Goal: Communication & Community: Ask a question

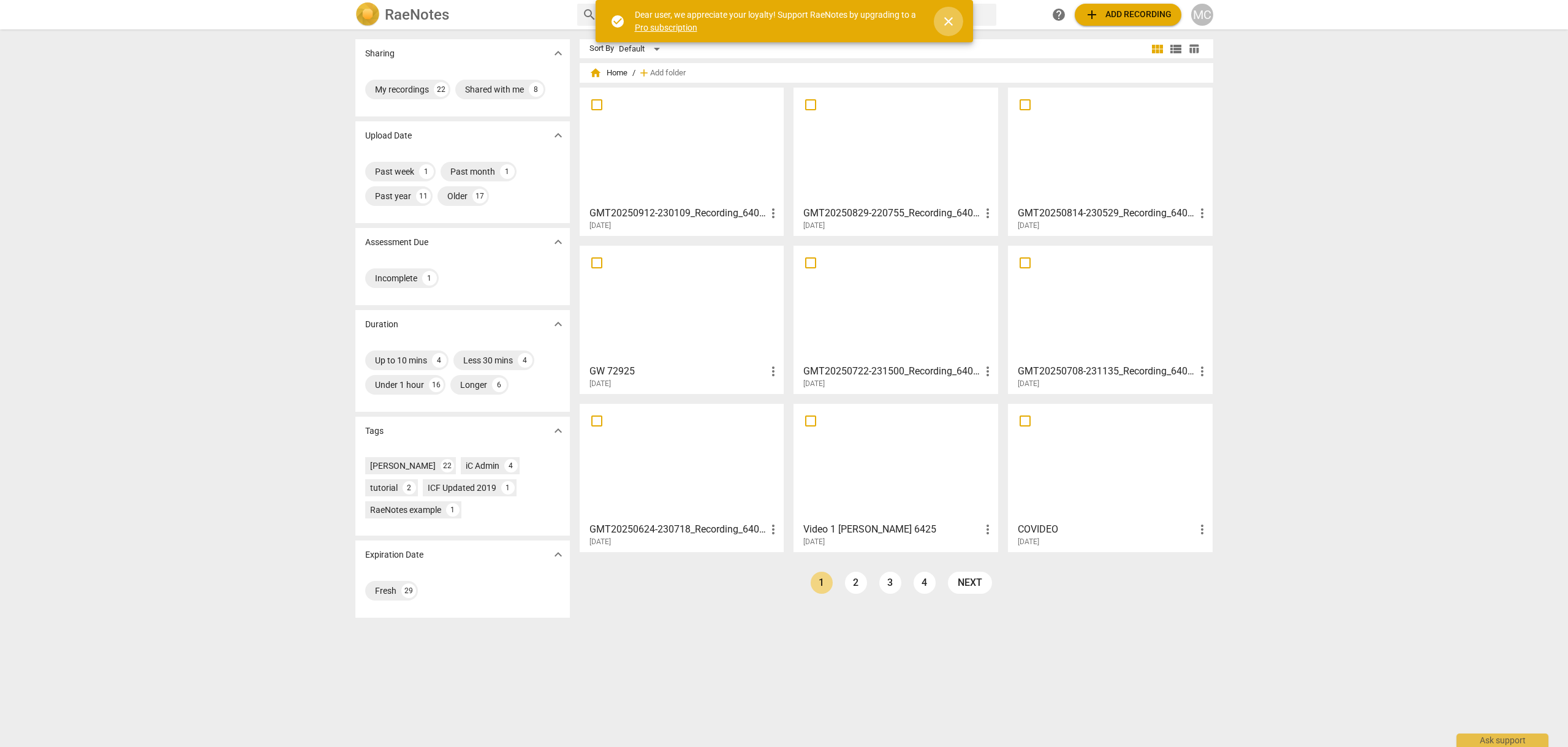
click at [947, 17] on span "close" at bounding box center [948, 22] width 14 height 14
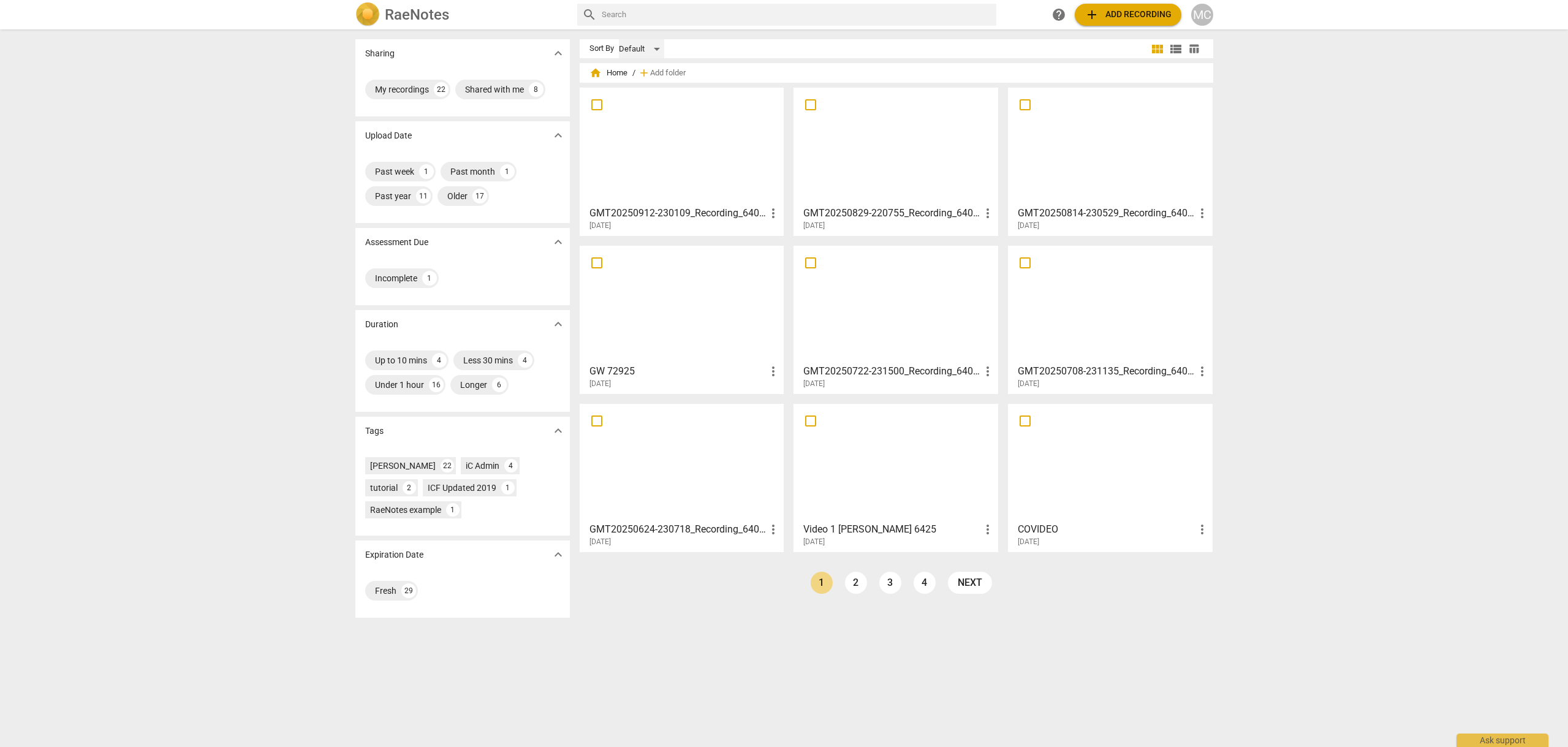
click at [655, 46] on div "Default" at bounding box center [641, 48] width 45 height 19
click at [639, 96] on li "Recent" at bounding box center [647, 95] width 58 height 23
click at [404, 87] on div "My recordings" at bounding box center [402, 89] width 54 height 12
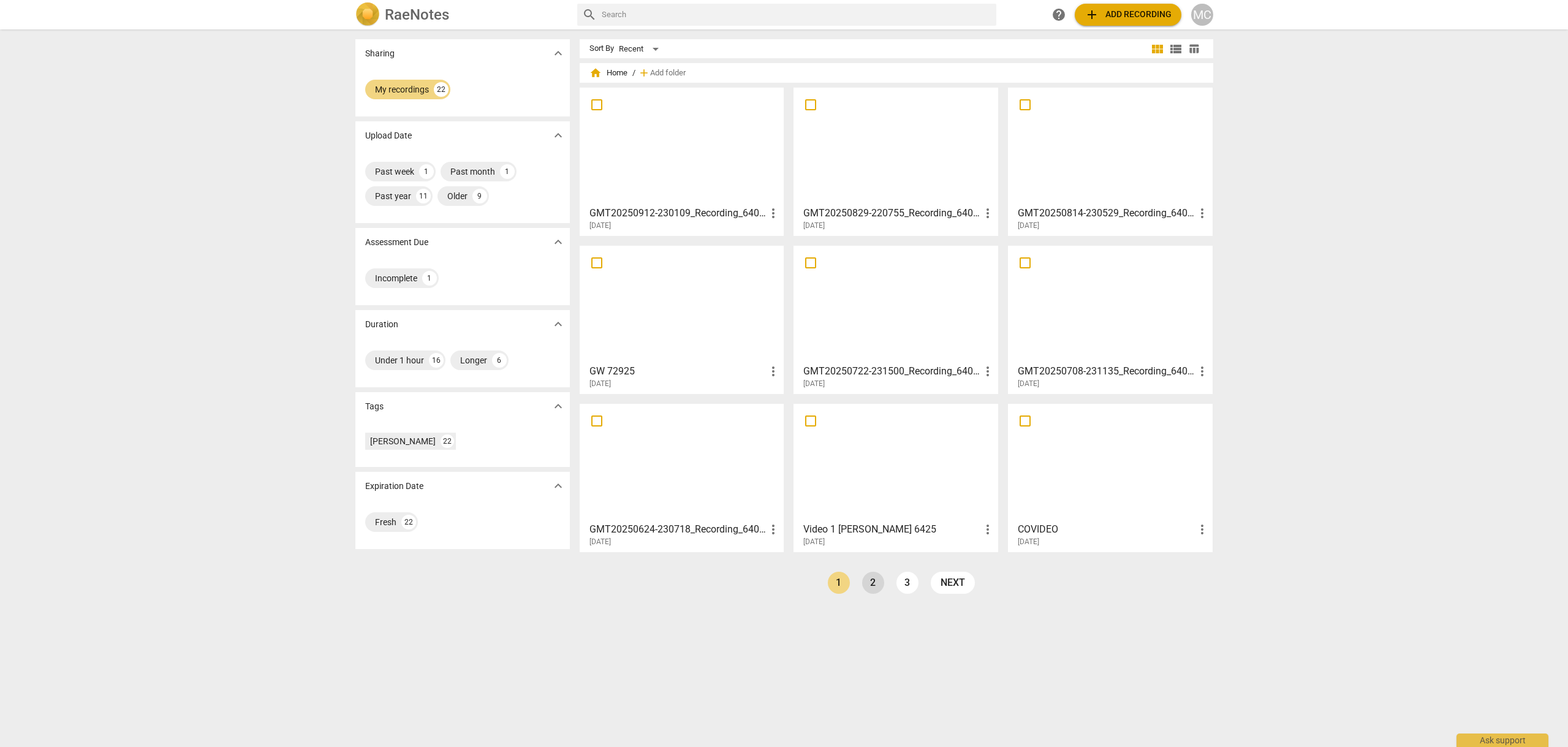
click at [871, 580] on link "2" at bounding box center [873, 583] width 22 height 22
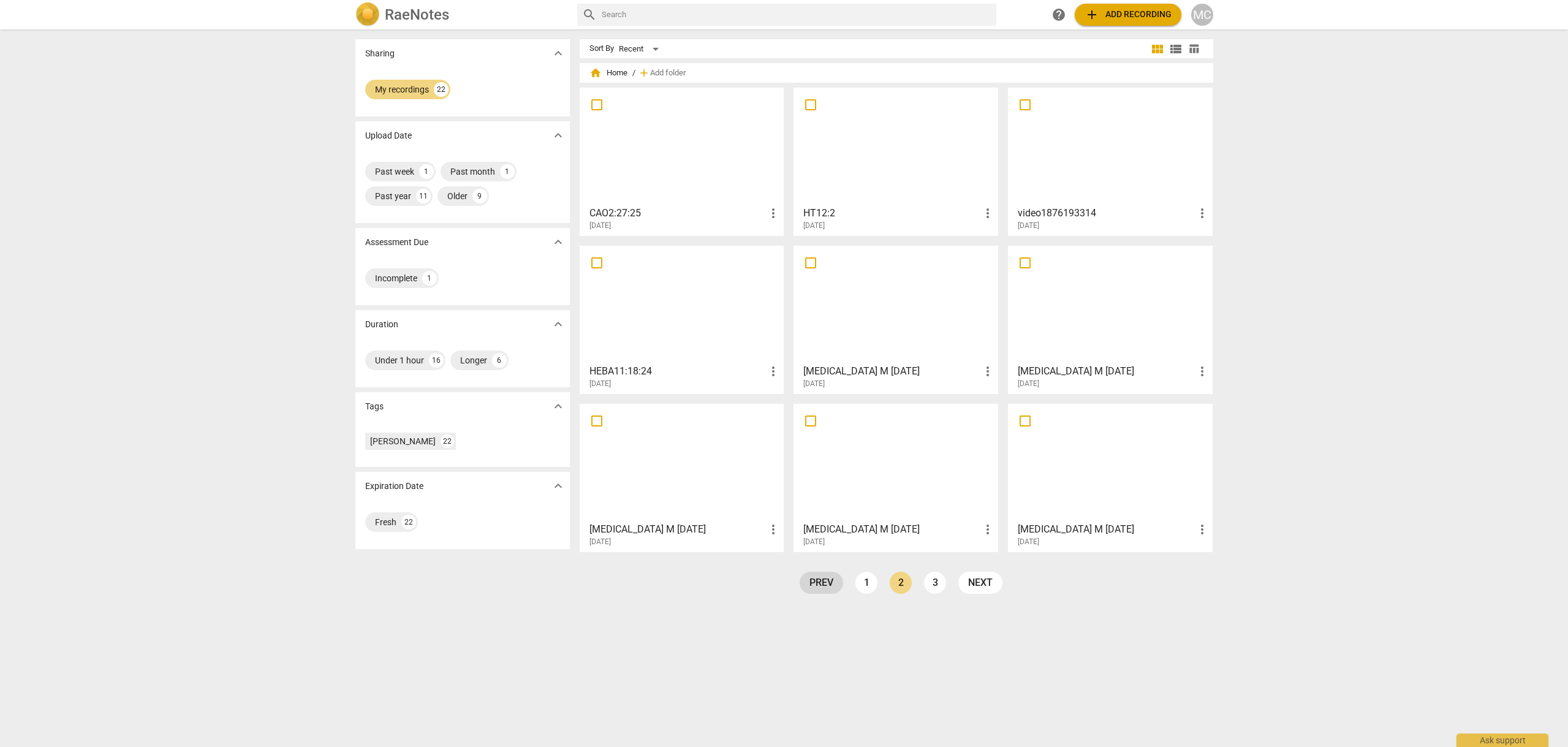
click at [818, 582] on link "prev" at bounding box center [821, 583] width 43 height 22
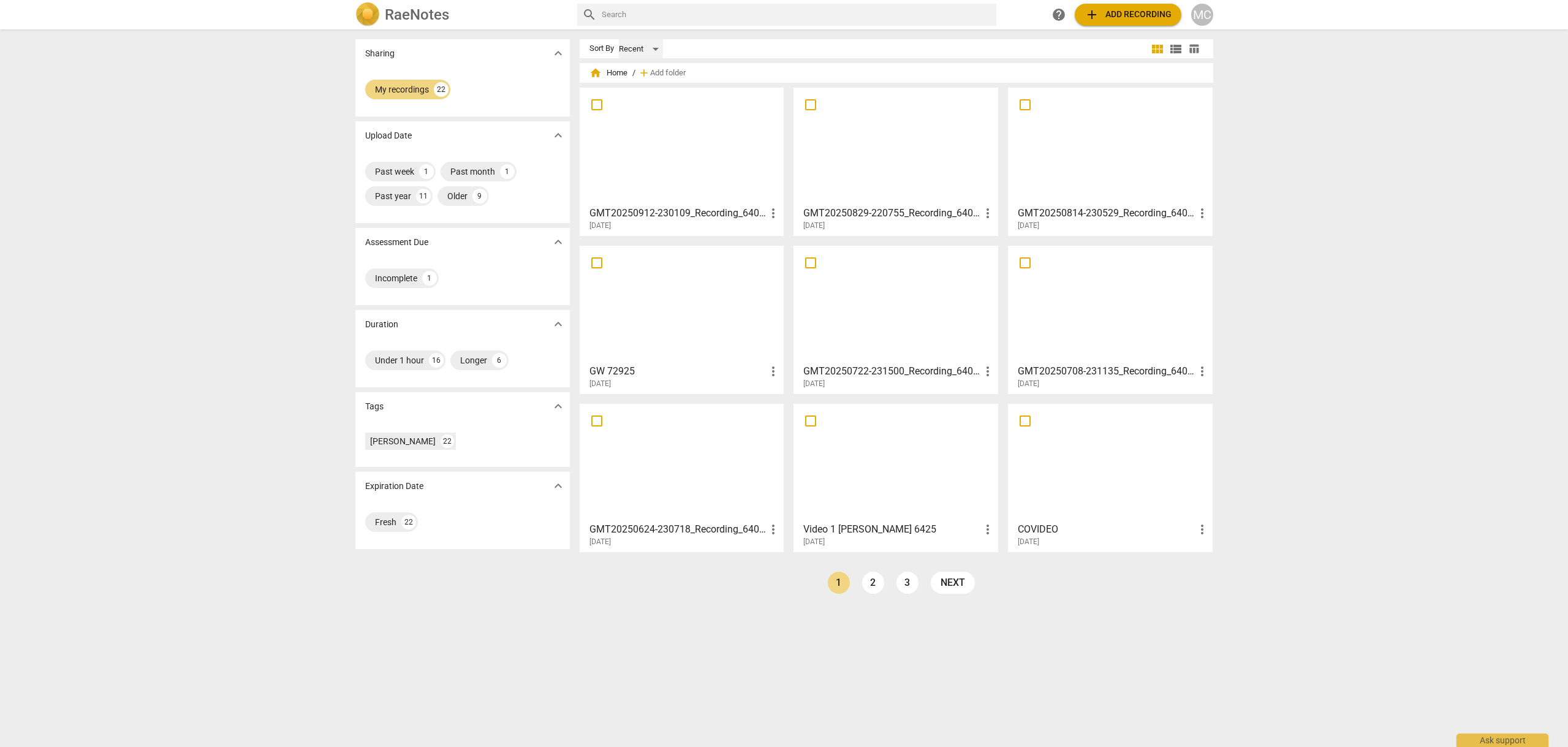
click at [649, 48] on div "Recent" at bounding box center [640, 48] width 44 height 19
click at [735, 50] on div at bounding box center [784, 374] width 1568 height 747
click at [1171, 48] on span "view_list" at bounding box center [1176, 49] width 14 height 14
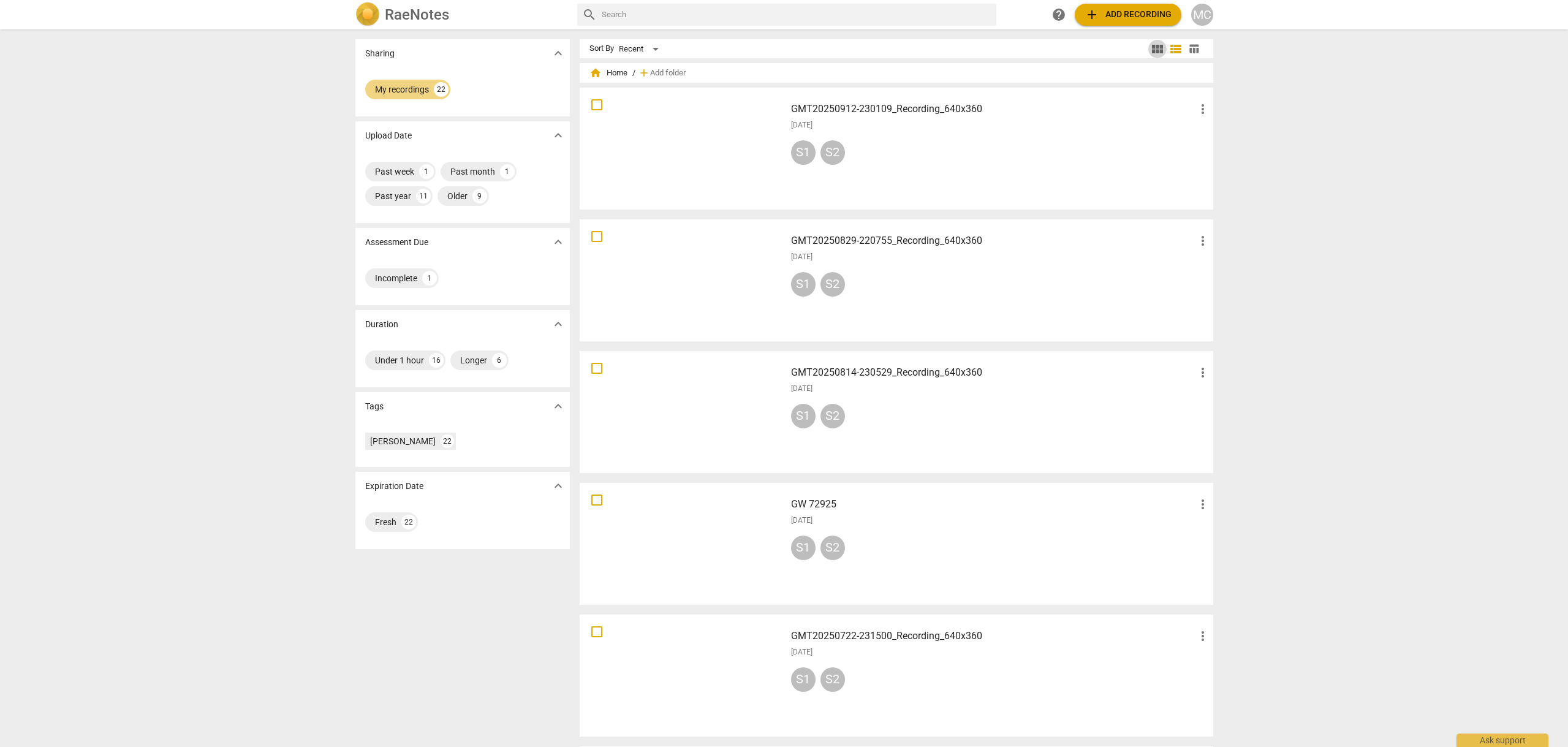
click at [1153, 48] on span "view_module" at bounding box center [1157, 49] width 14 height 14
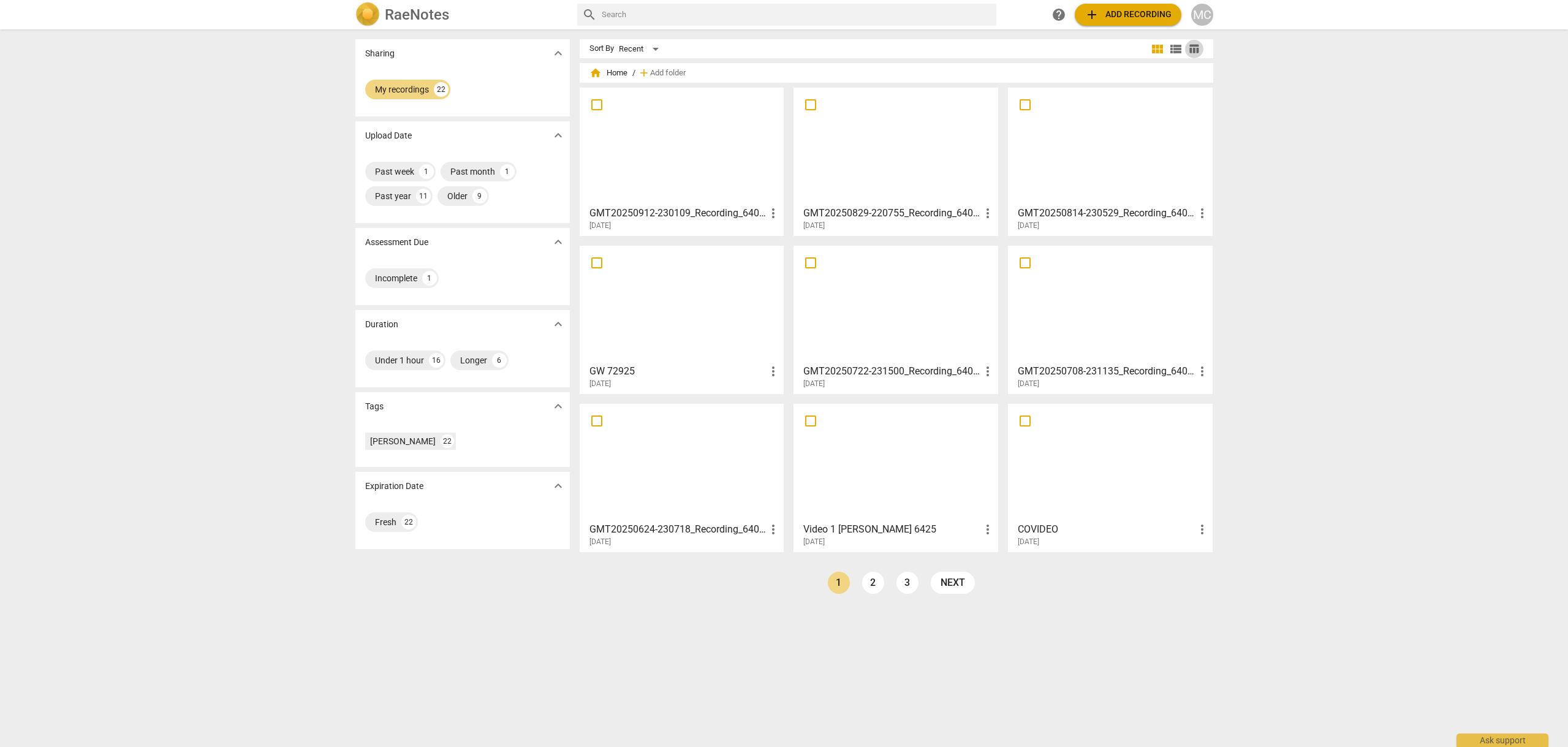
click at [1192, 47] on span "table_chart" at bounding box center [1194, 48] width 12 height 12
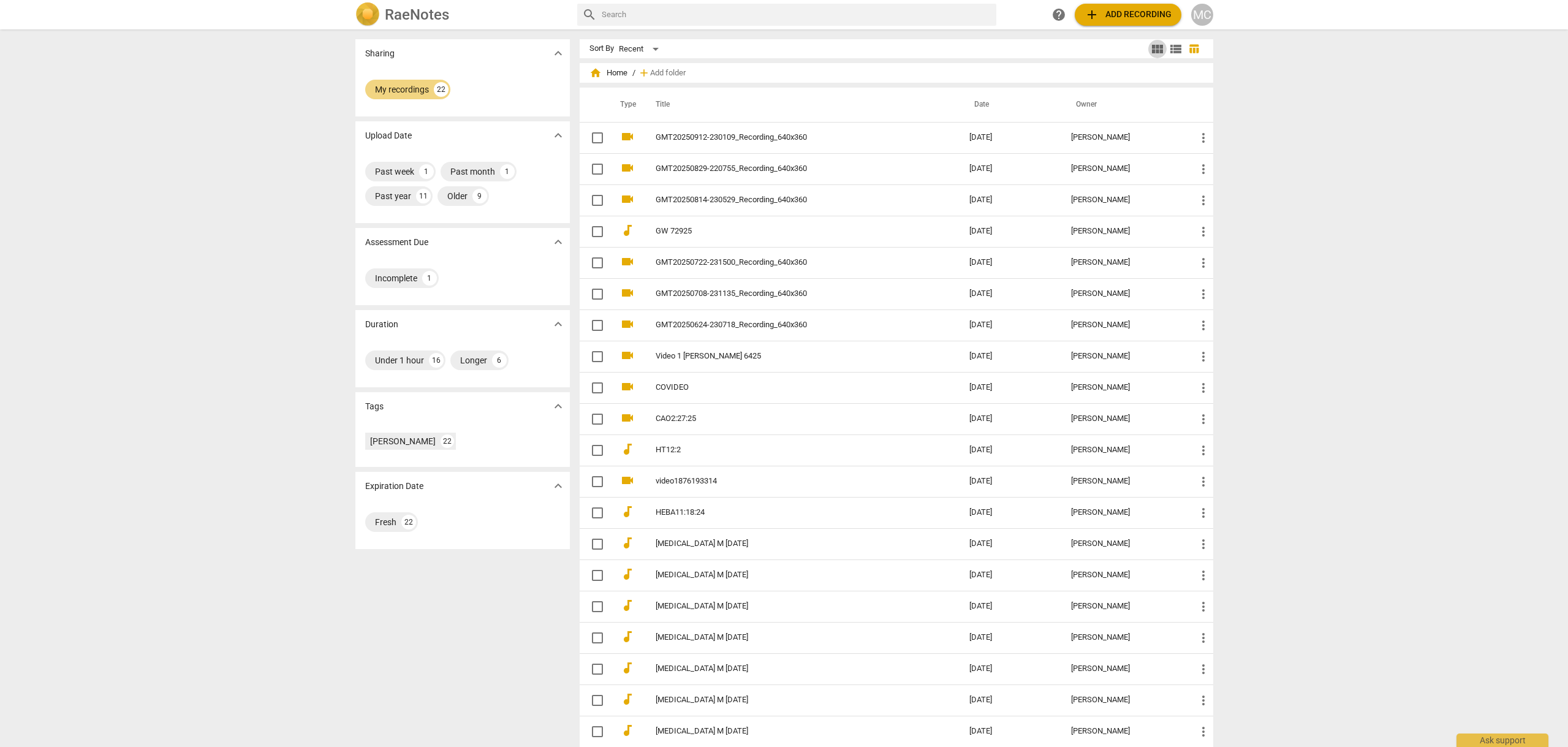
click at [1150, 46] on span "view_module" at bounding box center [1157, 49] width 14 height 14
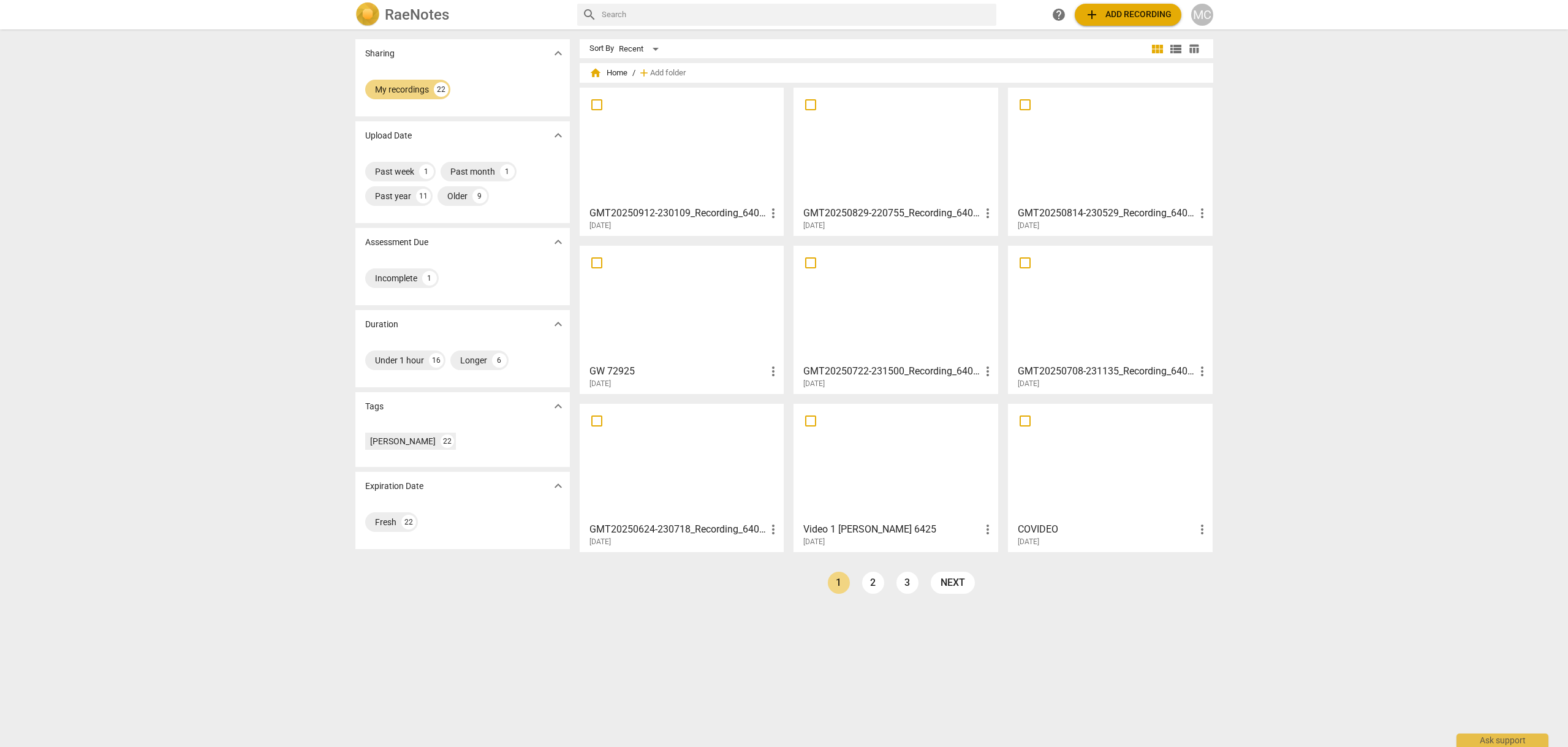
click at [769, 210] on span "more_vert" at bounding box center [773, 213] width 14 height 14
click at [1237, 191] on div at bounding box center [784, 374] width 1568 height 747
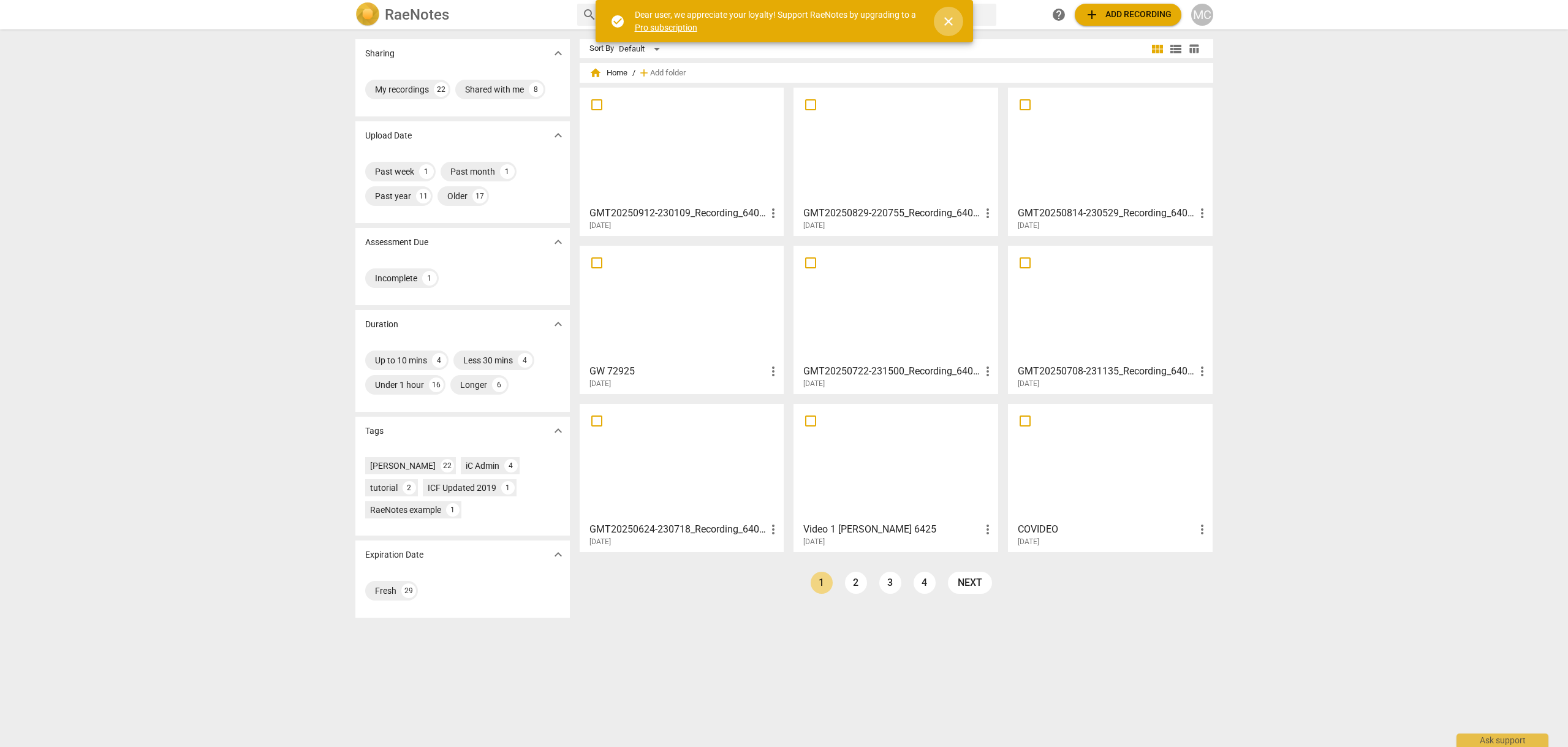
click at [949, 18] on span "close" at bounding box center [948, 22] width 14 height 14
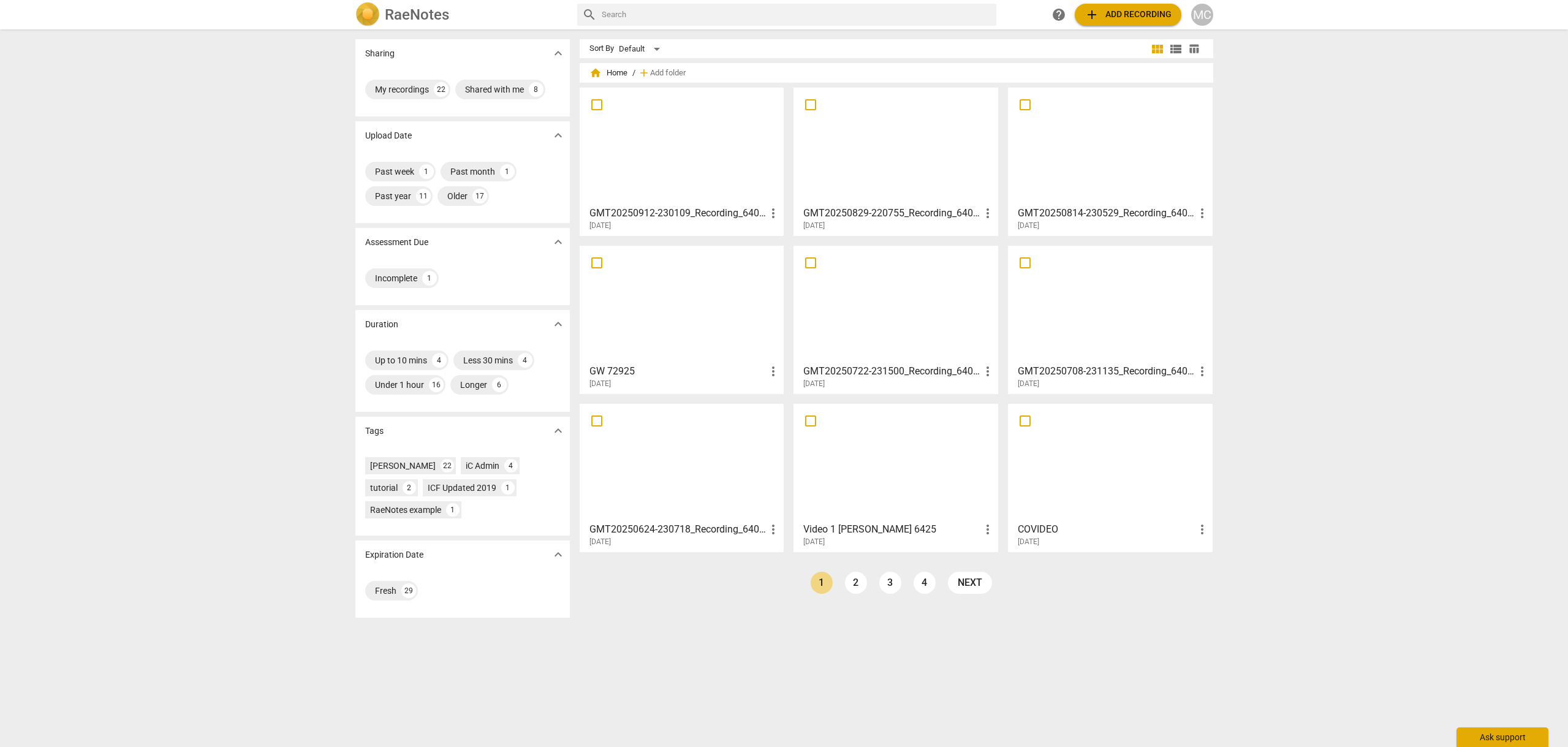
click at [1489, 736] on div "Ask support" at bounding box center [1502, 737] width 92 height 19
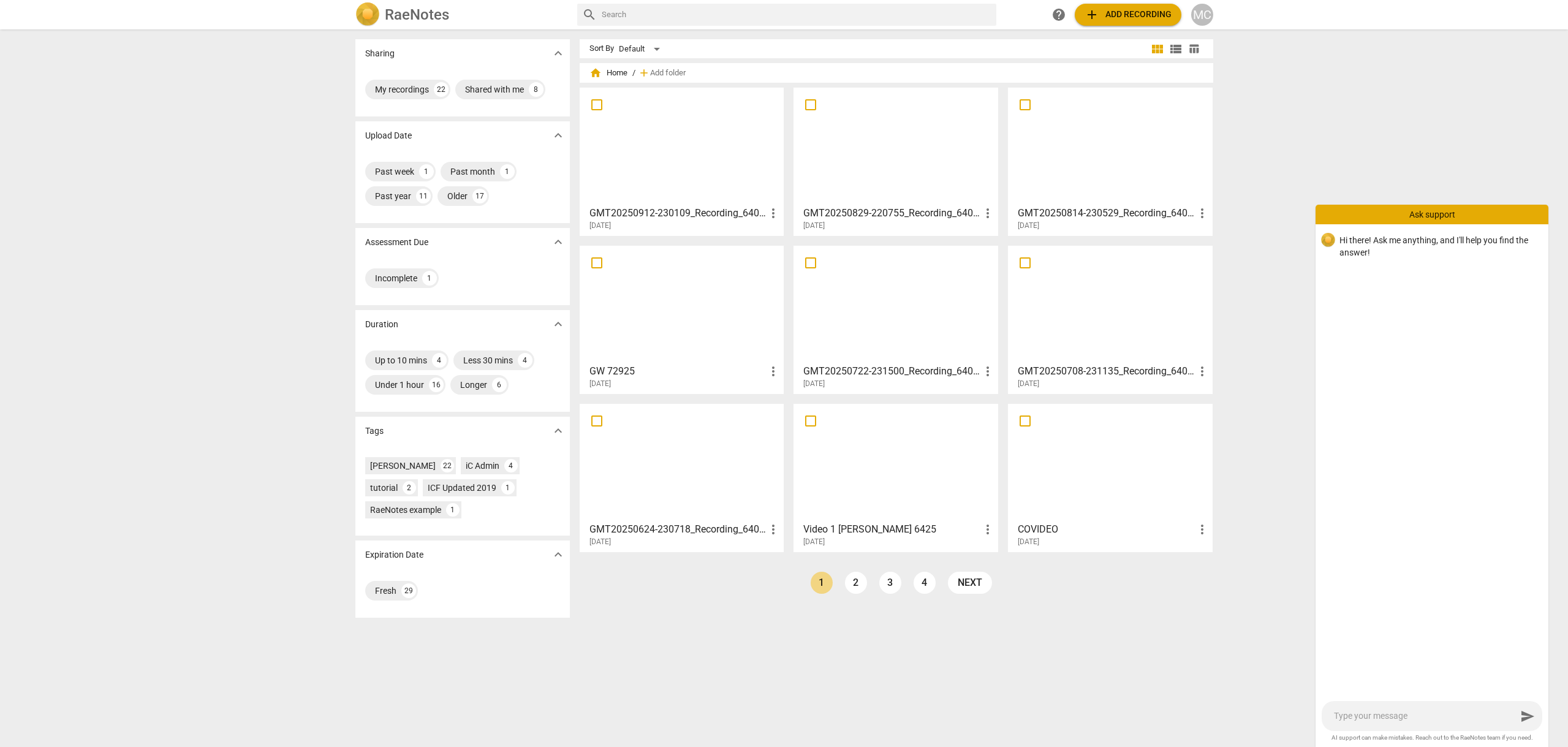
type textarea "W"
type textarea "Wh"
type textarea "Whe"
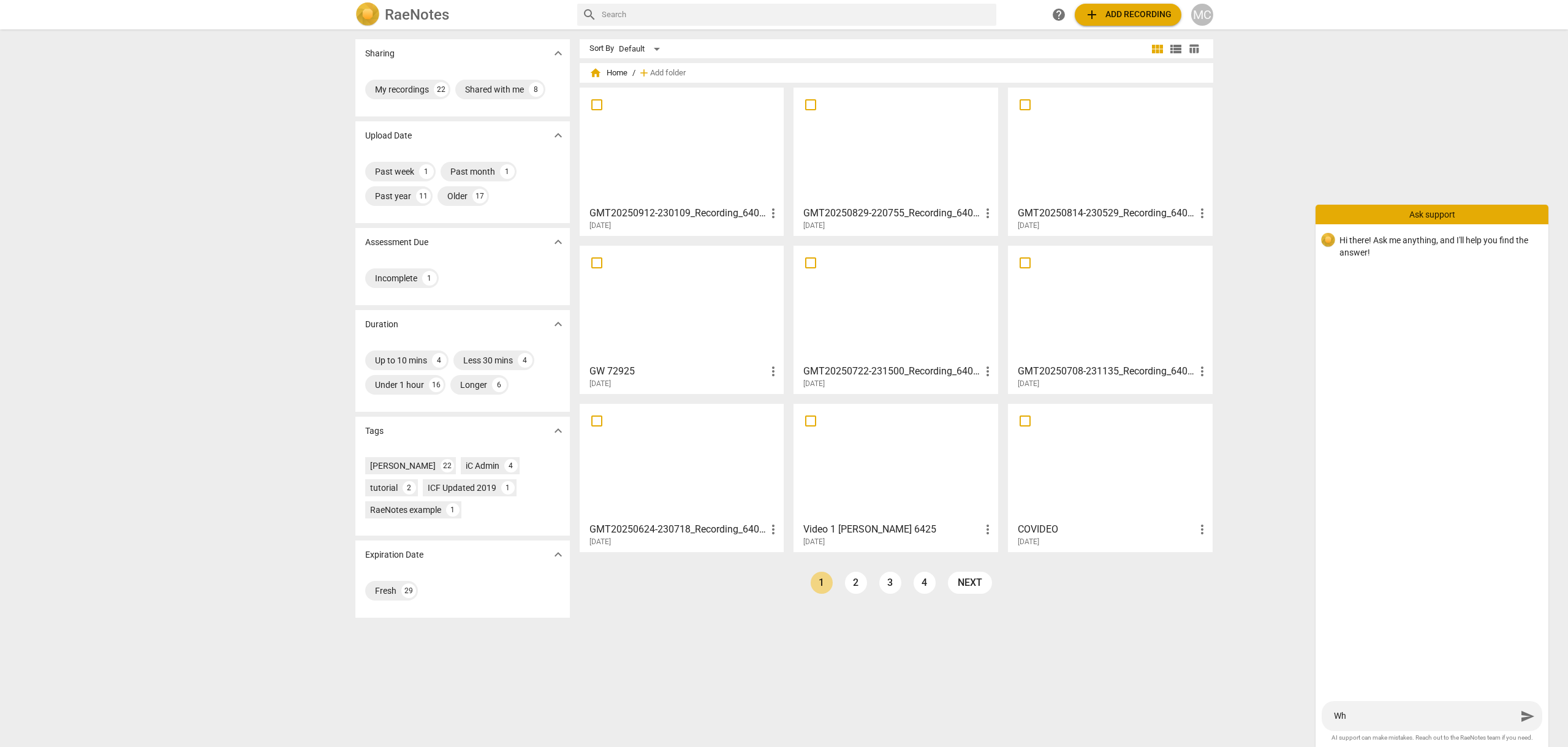
type textarea "Whe"
type textarea "Wher"
type textarea "Where"
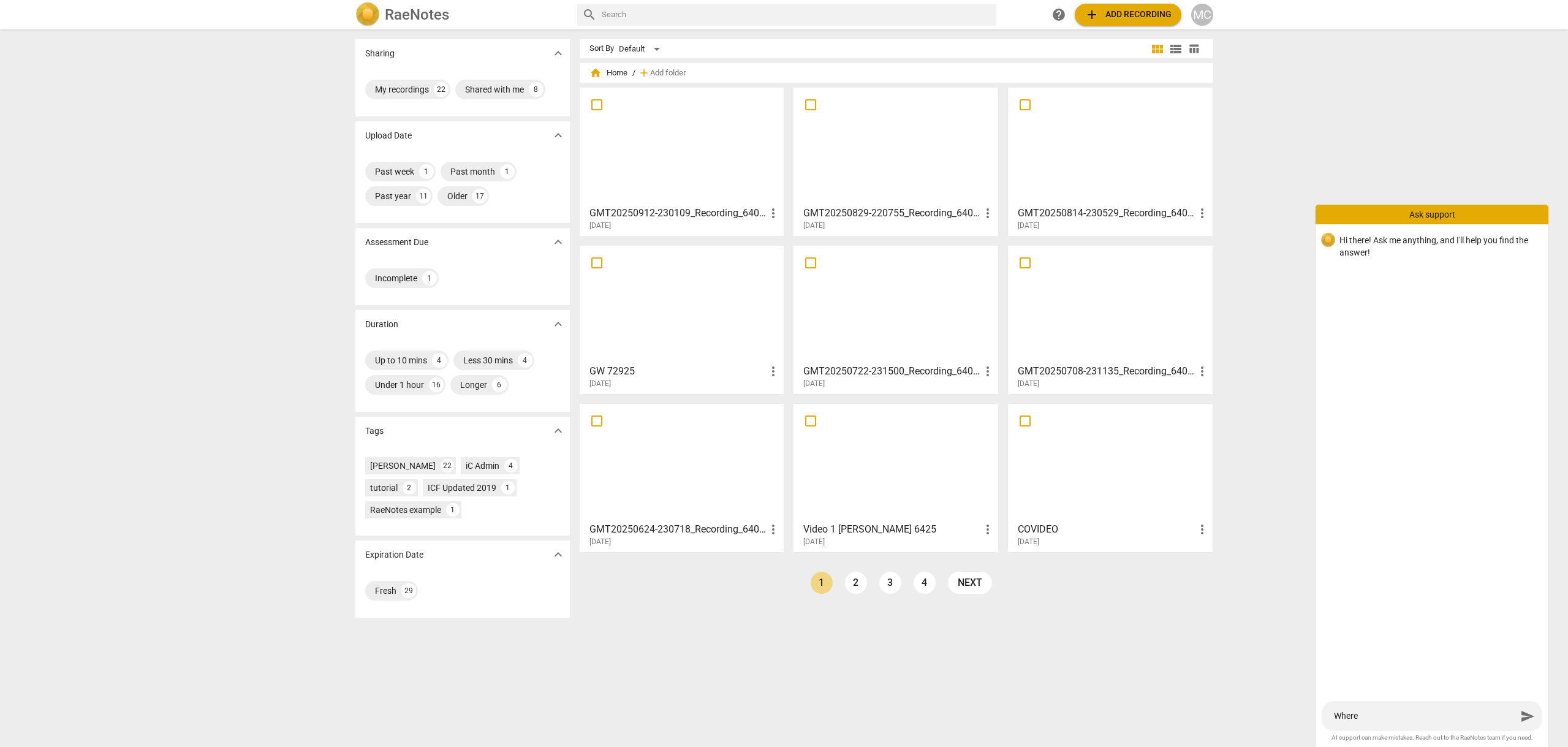
type textarea "Where"
type textarea "Where a"
type textarea "Where ar"
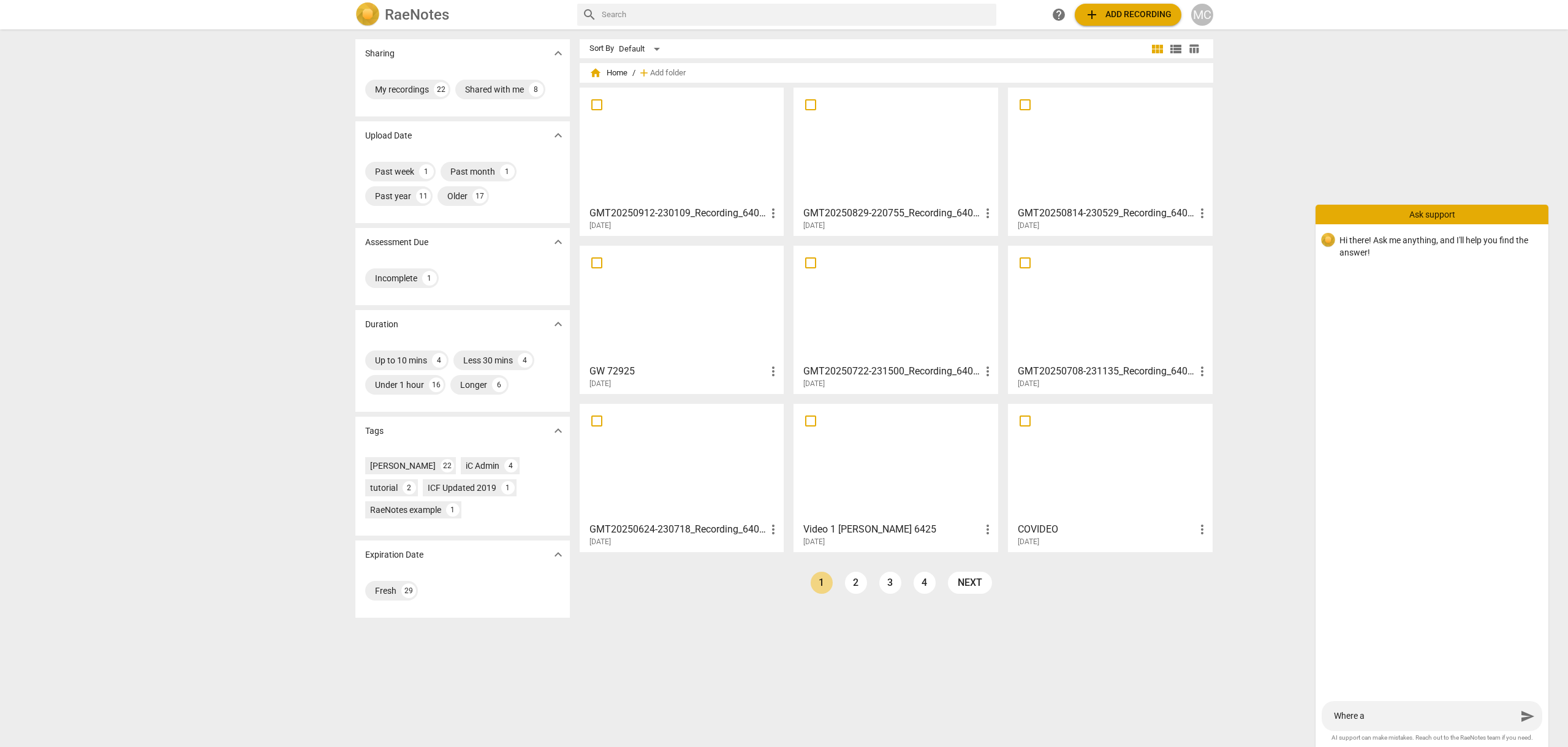
type textarea "Where ar"
type textarea "Where are"
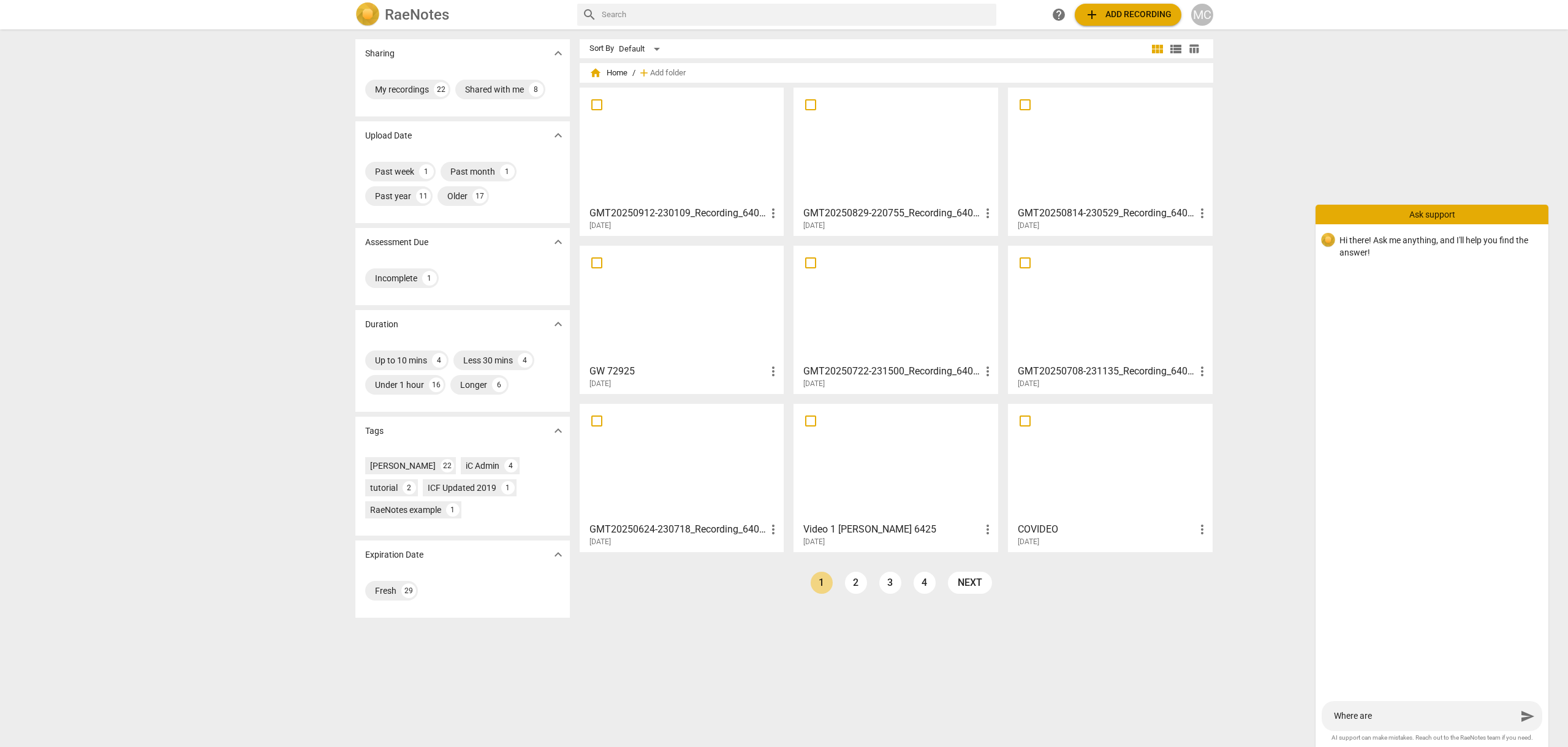
type textarea "Where are m"
type textarea "Where are my"
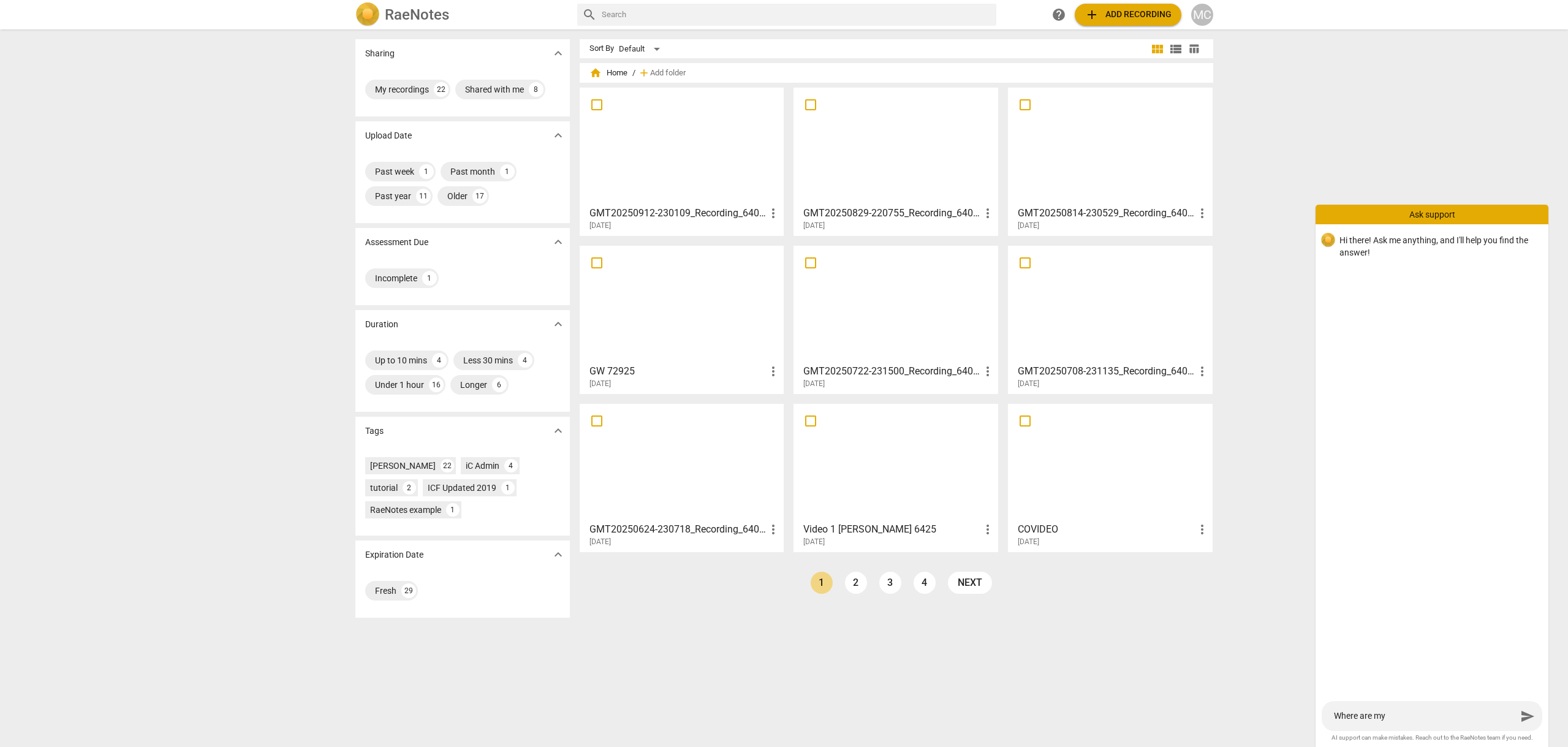
type textarea "Where are my"
type textarea "Where are my t"
type textarea "Where are my tr"
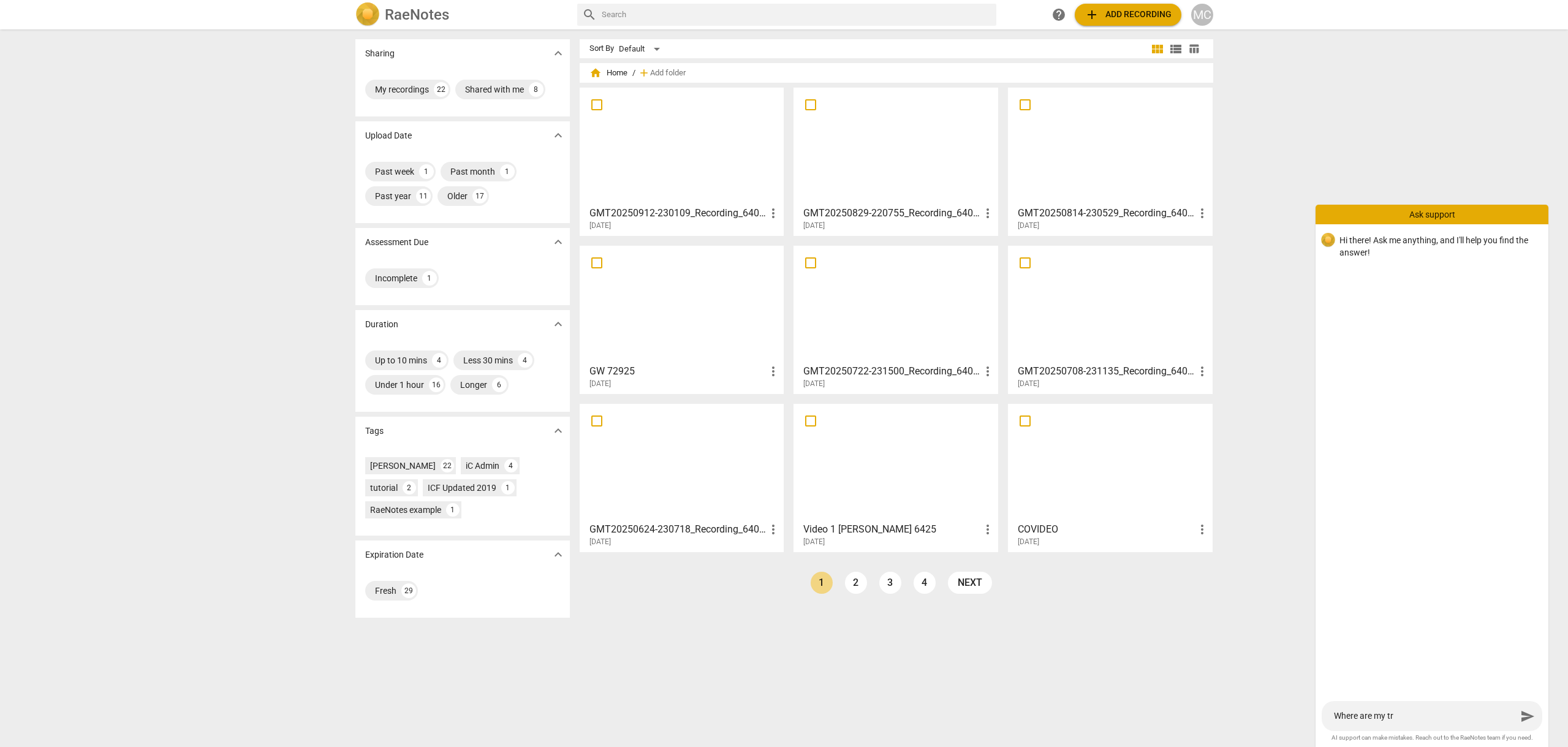
type textarea "Where are my tra"
type textarea "Where are [PERSON_NAME]"
type textarea "Where are my trans"
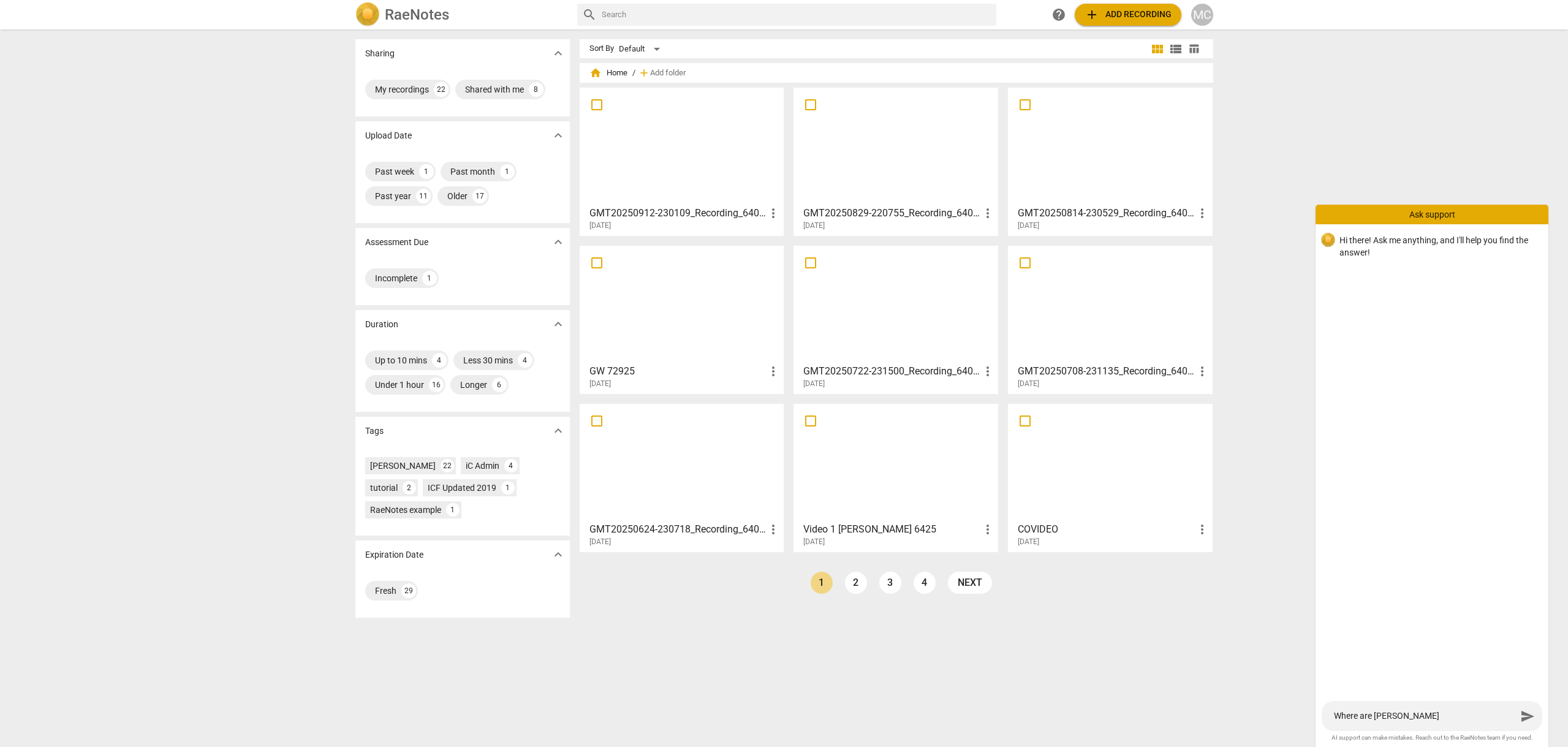
type textarea "Where are my trans"
type textarea "Where are my transc"
type textarea "Where are my transcr"
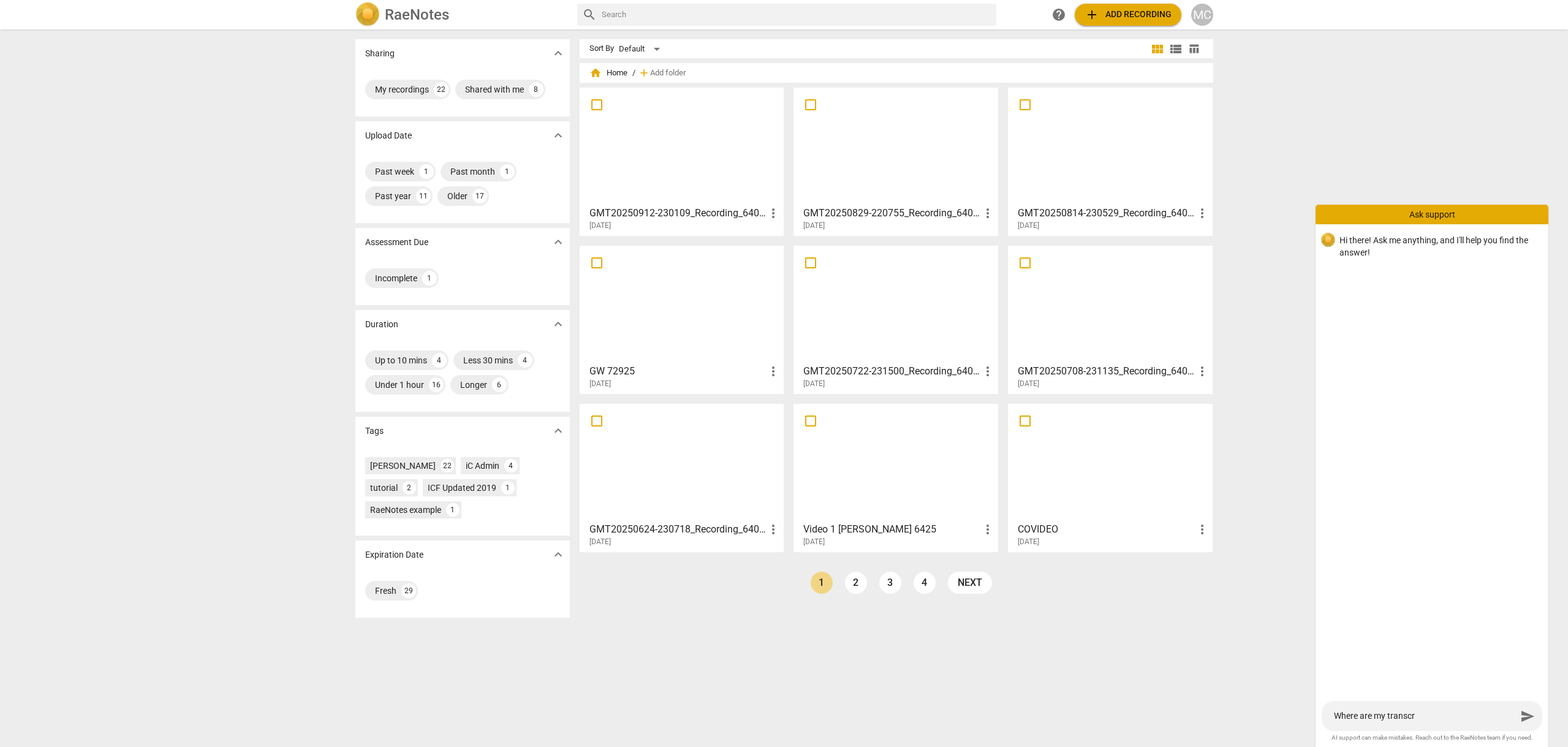
type textarea "Where are my transcri"
type textarea "Where are my transcrip"
type textarea "Where are my transcript"
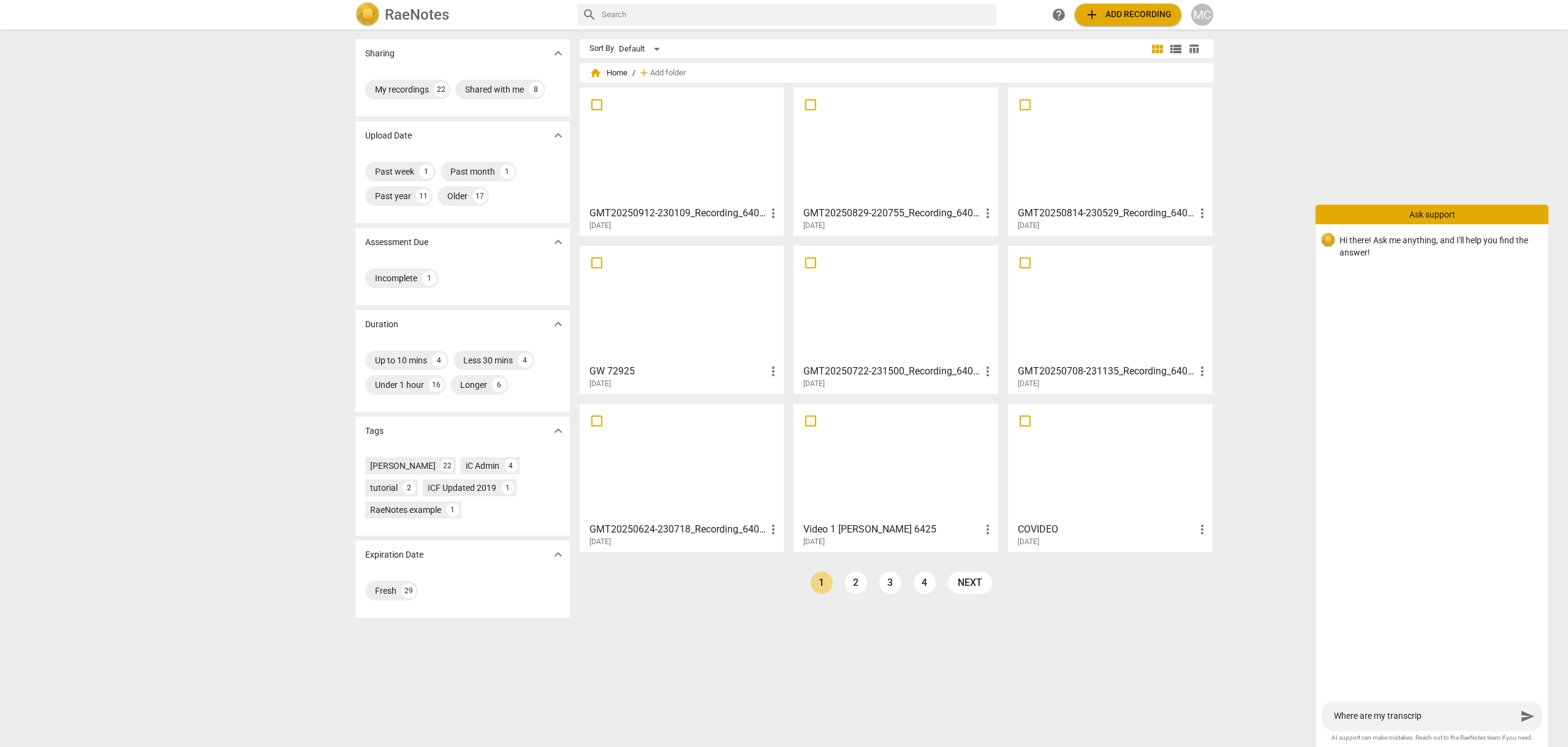
type textarea "Where are my transcript"
type textarea "Where are my transcripti"
type textarea "Where are my transcriptio"
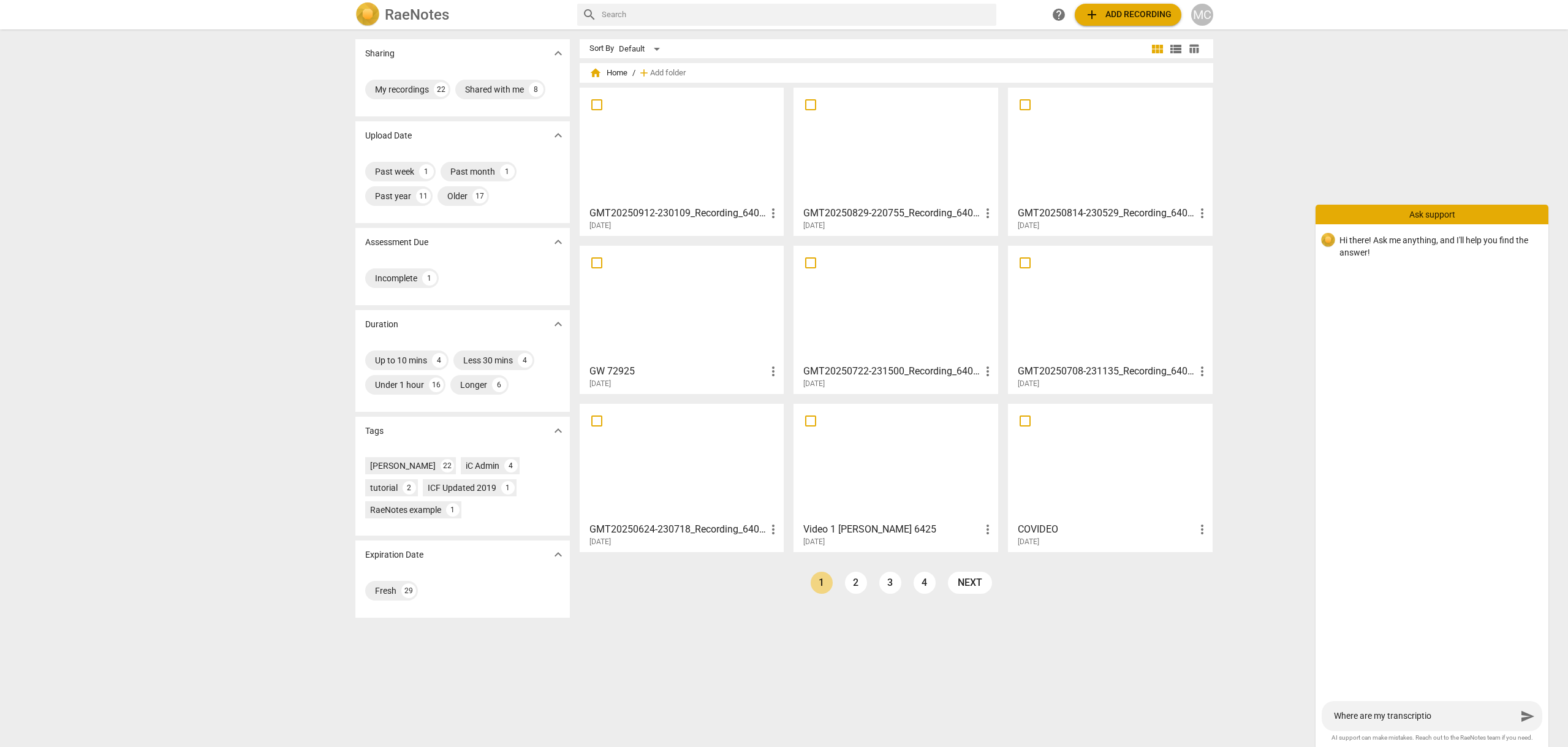
type textarea "Where are my transcription"
type textarea "Where are my transcriptions"
type textarea "Where are my transcriptions?"
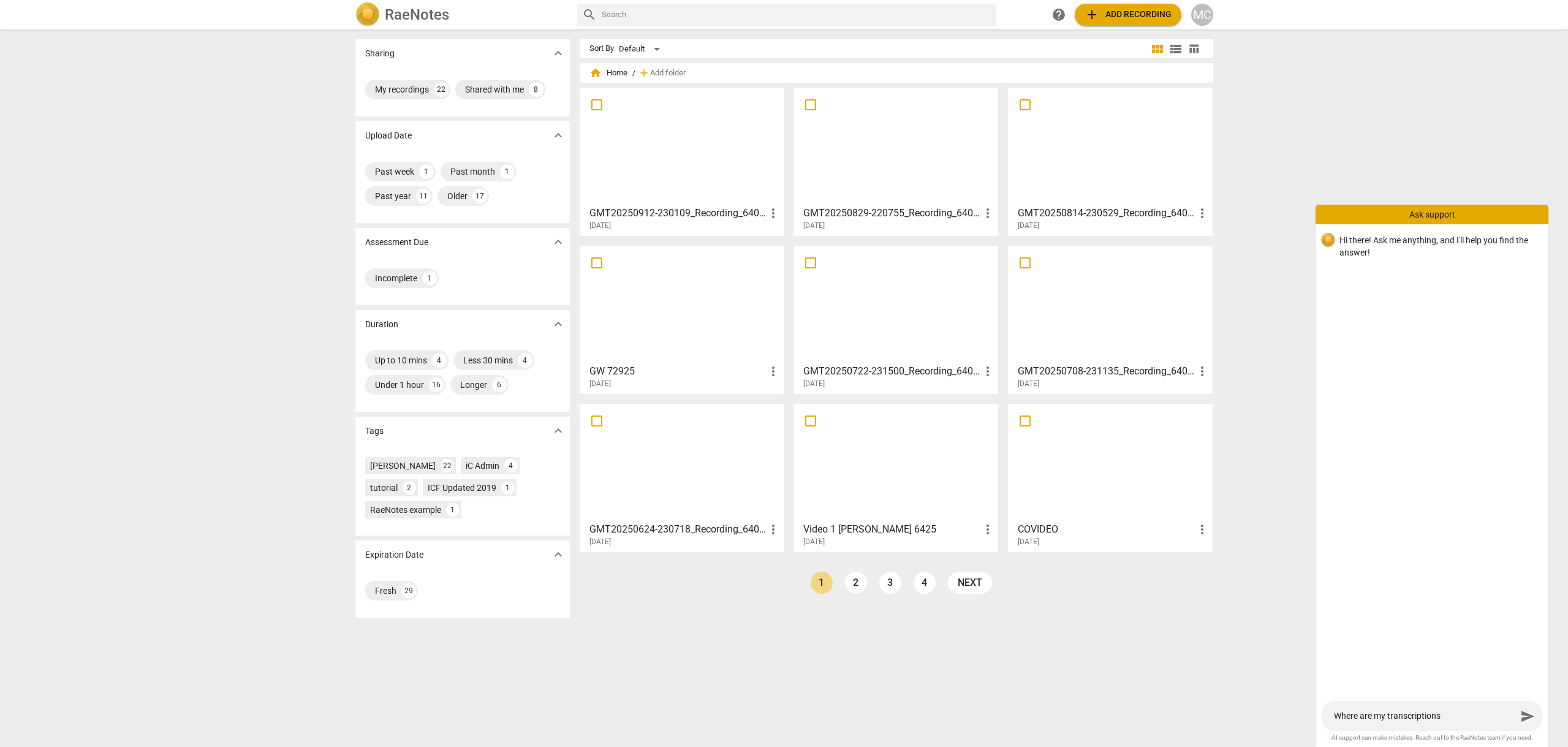
type textarea "Where are my transcriptions?"
click at [659, 148] on div at bounding box center [682, 146] width 196 height 108
